Goal: Task Accomplishment & Management: Complete application form

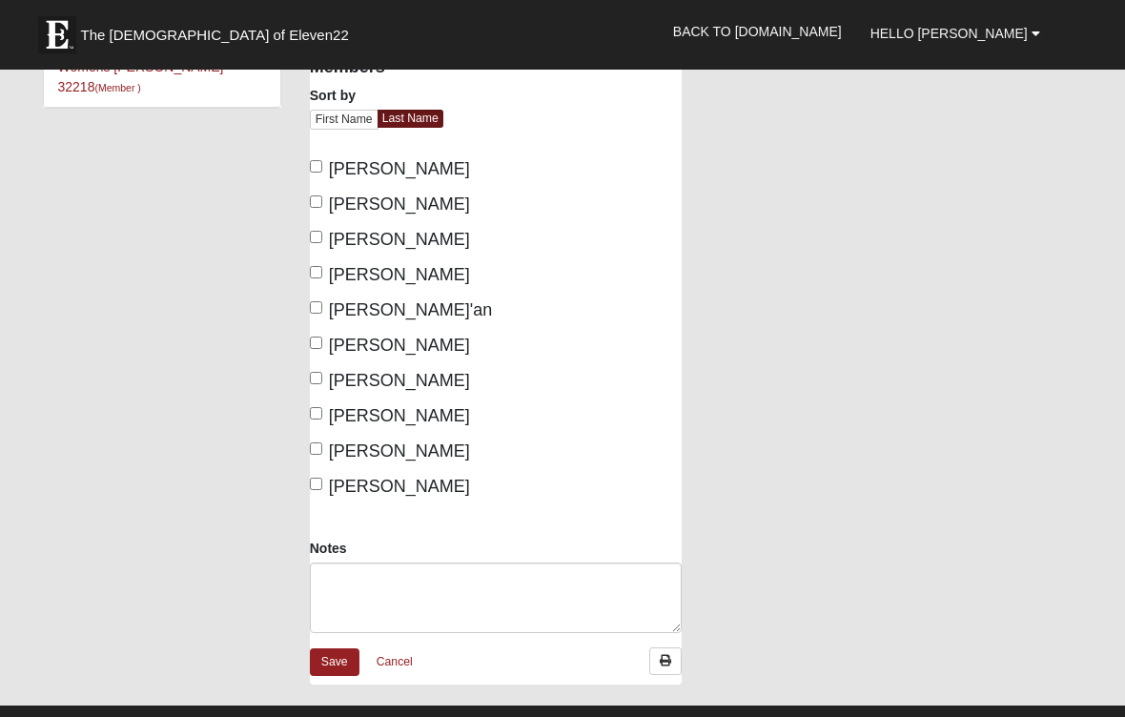
scroll to position [174, 0]
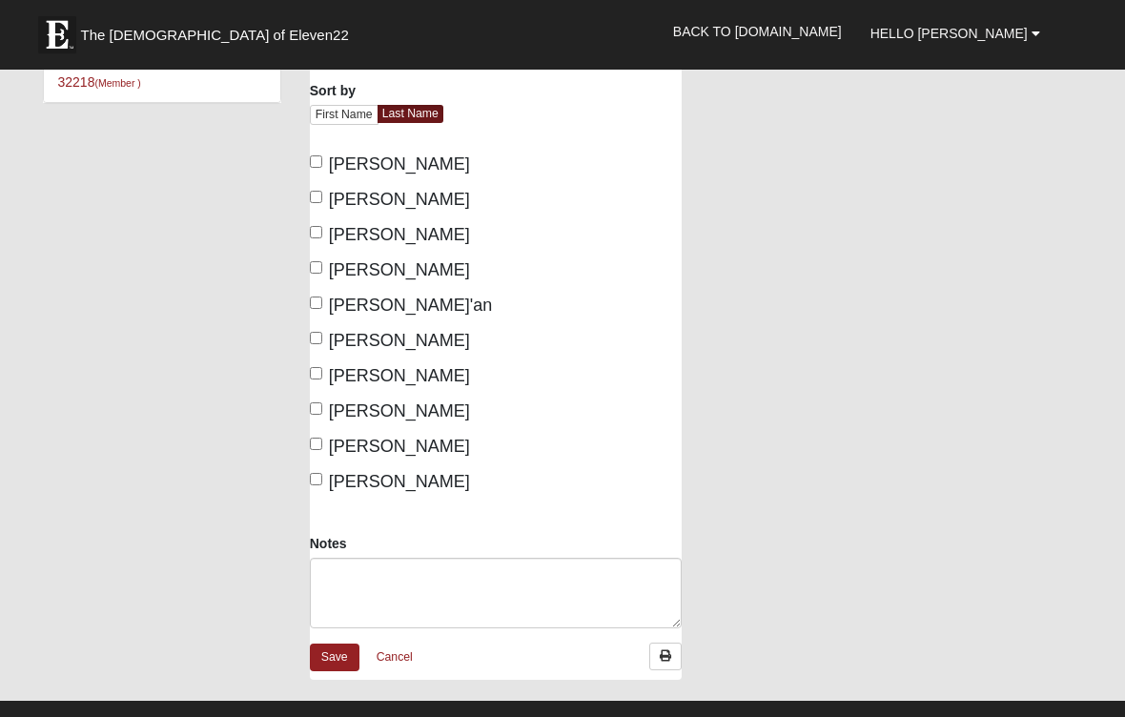
click at [320, 195] on input "[PERSON_NAME]" at bounding box center [316, 198] width 12 height 12
checkbox input "true"
click at [319, 275] on input "[PERSON_NAME]" at bounding box center [316, 268] width 12 height 12
checkbox input "true"
click at [315, 345] on input "[PERSON_NAME]" at bounding box center [316, 339] width 12 height 12
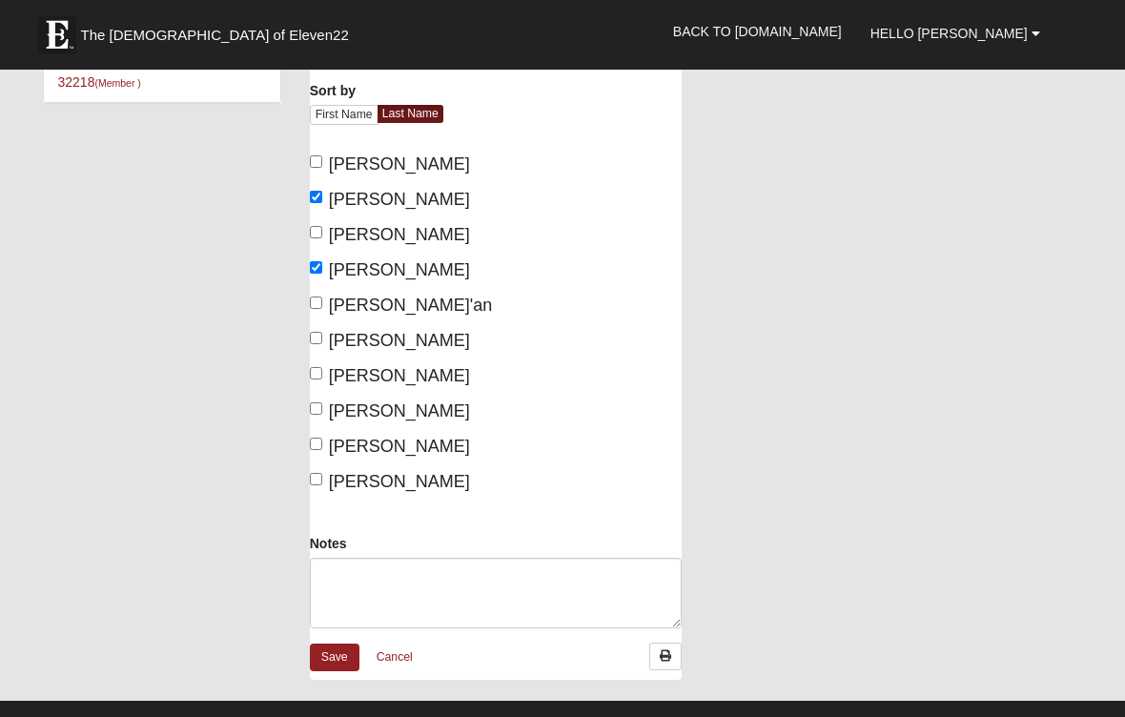
checkbox input "true"
click at [322, 451] on input "Mullineaux, Jill" at bounding box center [316, 444] width 12 height 12
checkbox input "true"
click at [322, 486] on input "Smith, Roberta" at bounding box center [316, 480] width 12 height 12
checkbox input "true"
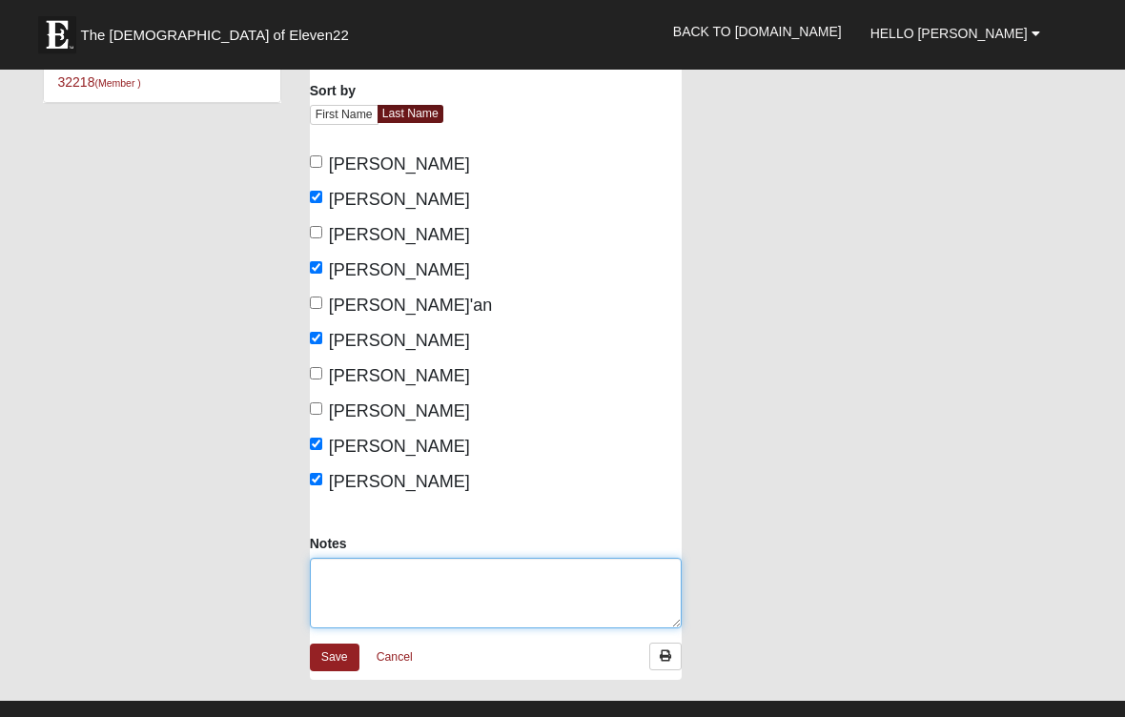
click at [348, 606] on textarea "Notes" at bounding box center [496, 594] width 372 height 71
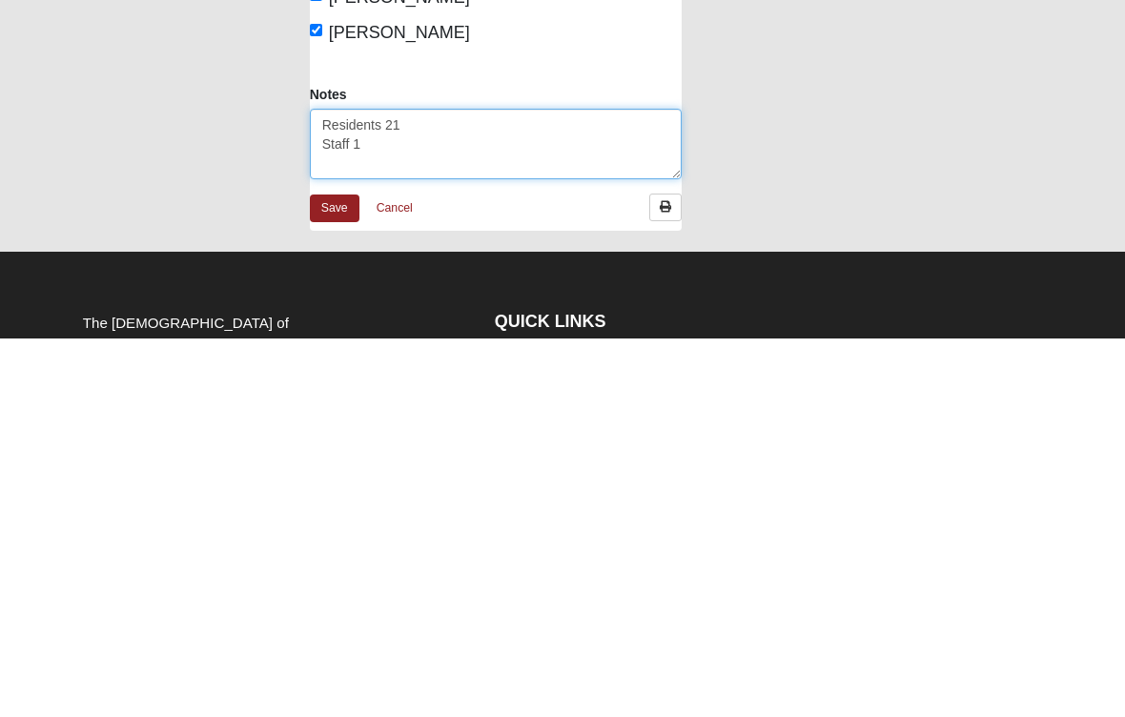
type textarea "Residents 21 Staff 1"
click at [339, 573] on link "Save" at bounding box center [335, 587] width 50 height 28
